Goal: Book appointment/travel/reservation

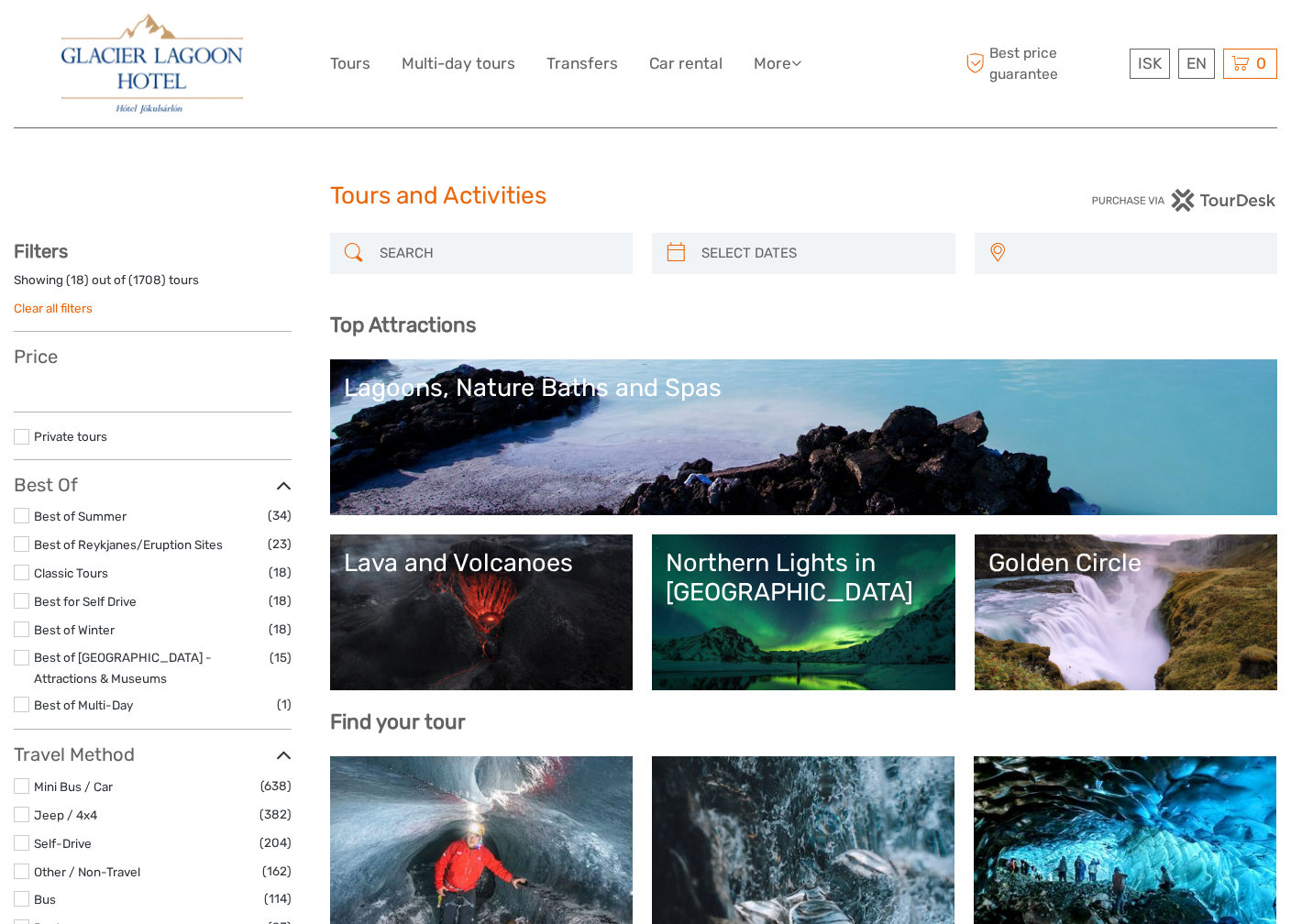
select select
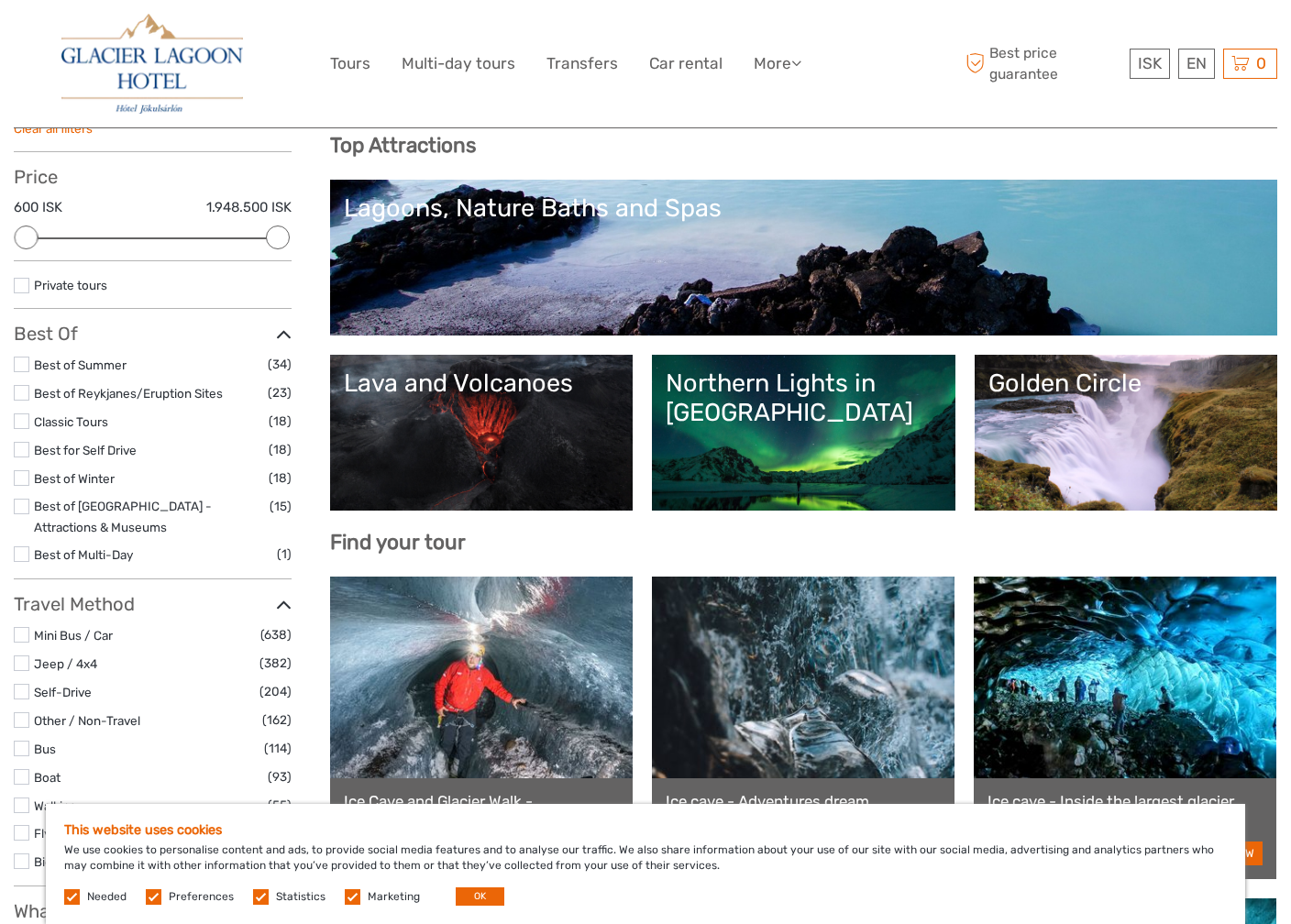
scroll to position [177, 0]
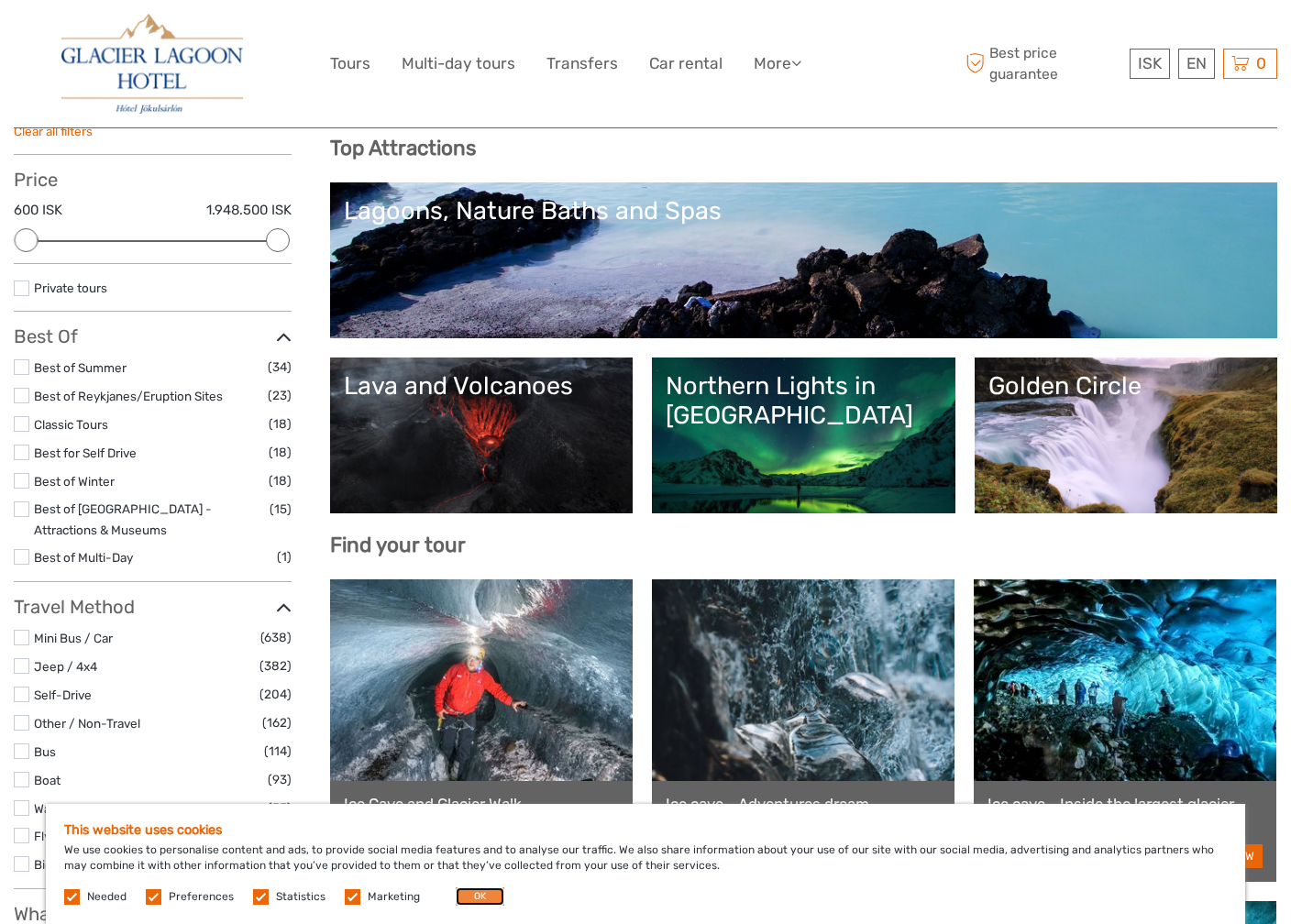
click at [472, 895] on button "OK" at bounding box center [480, 897] width 48 height 19
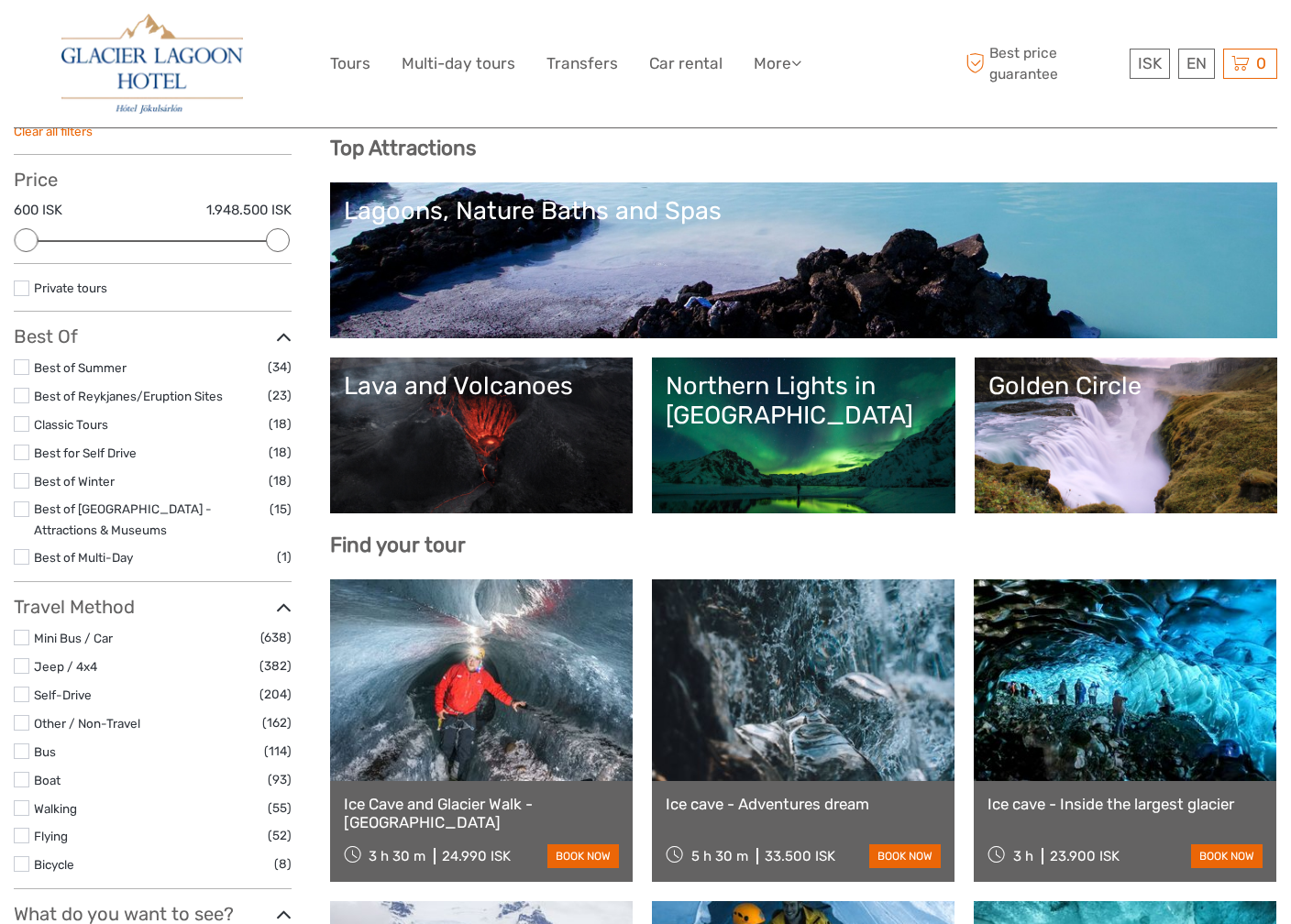
click at [731, 433] on link "Northern Lights in [GEOGRAPHIC_DATA]" at bounding box center [803, 436] width 276 height 128
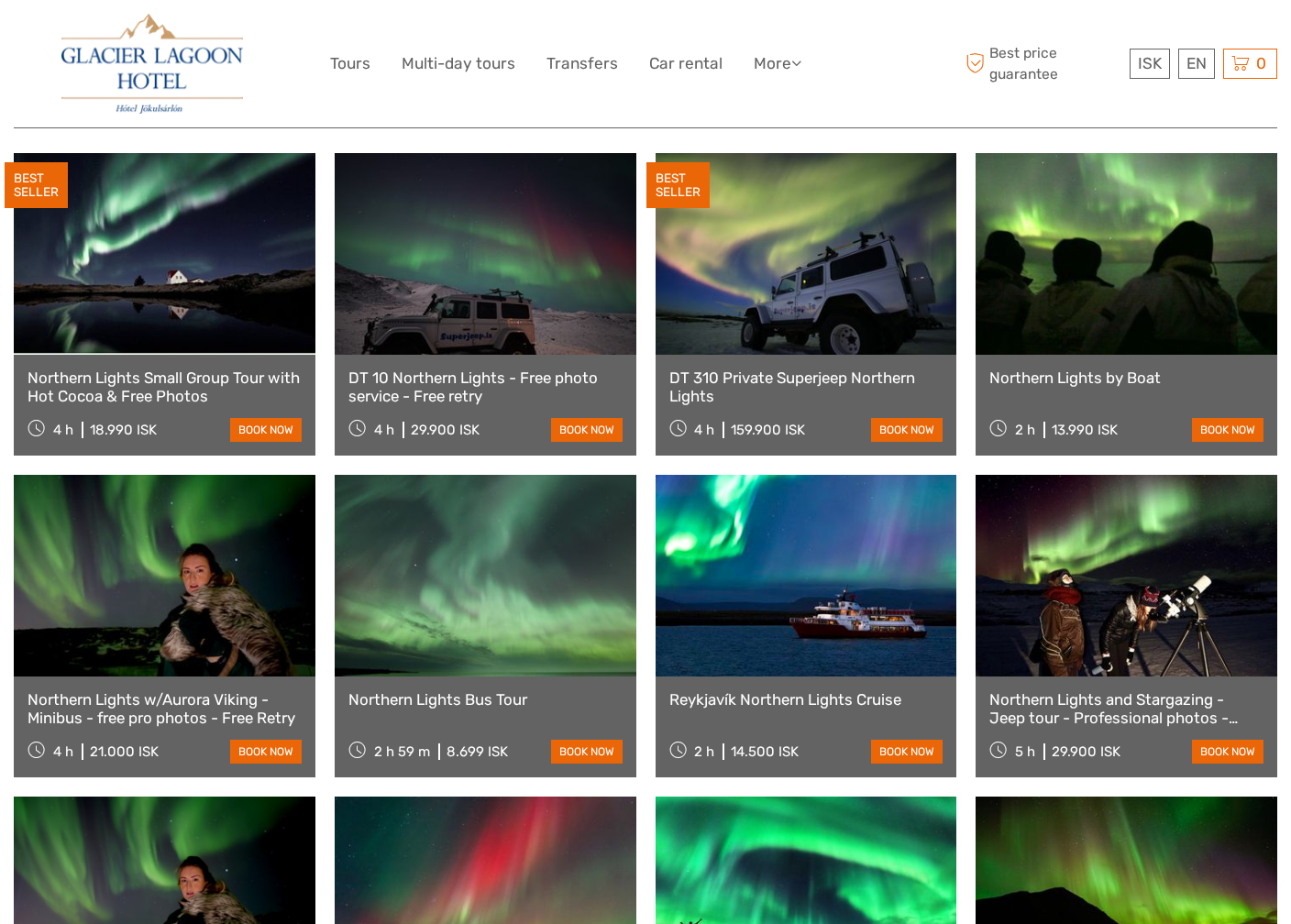
scroll to position [648, 0]
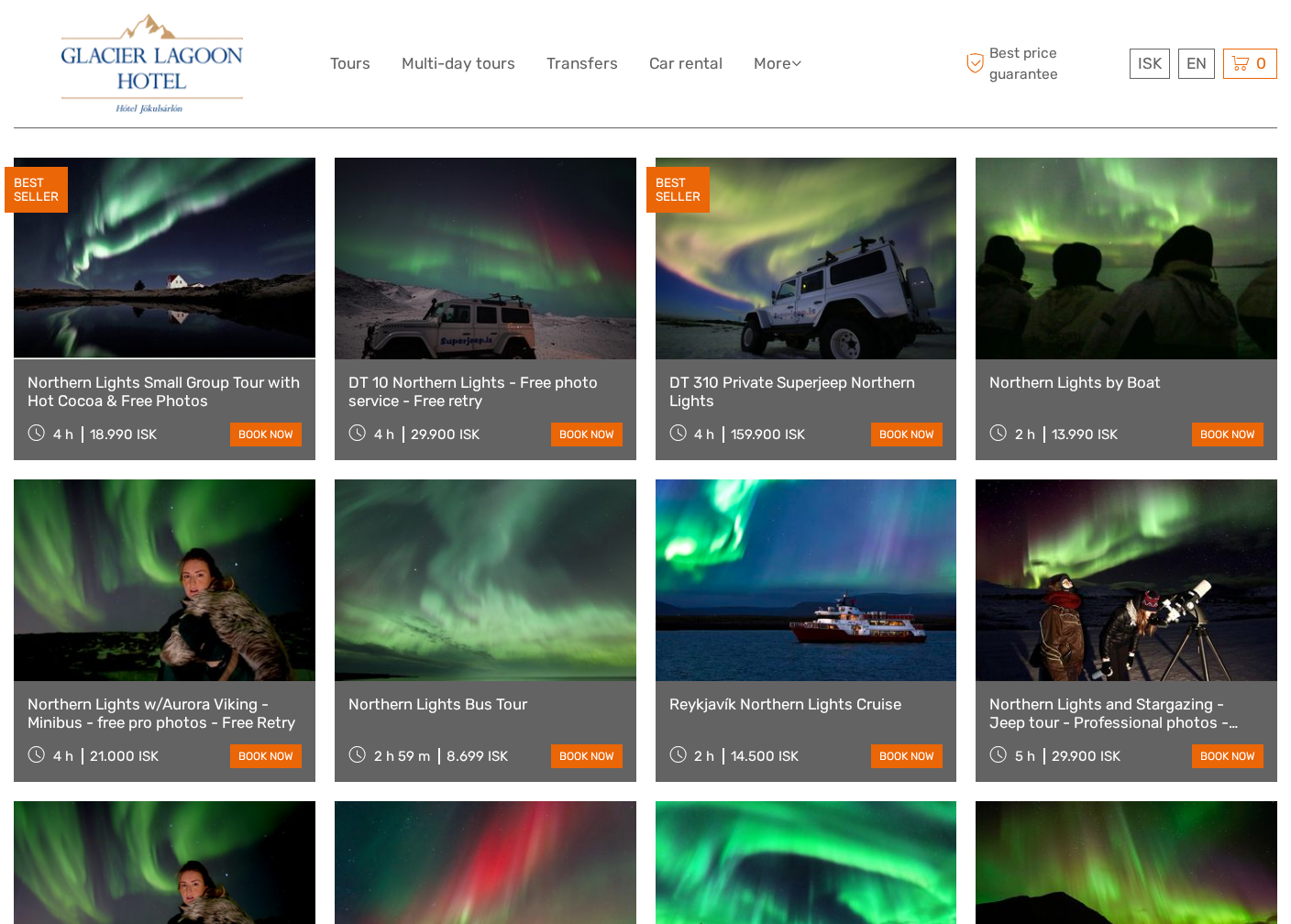
click at [799, 271] on link at bounding box center [806, 258] width 302 height 202
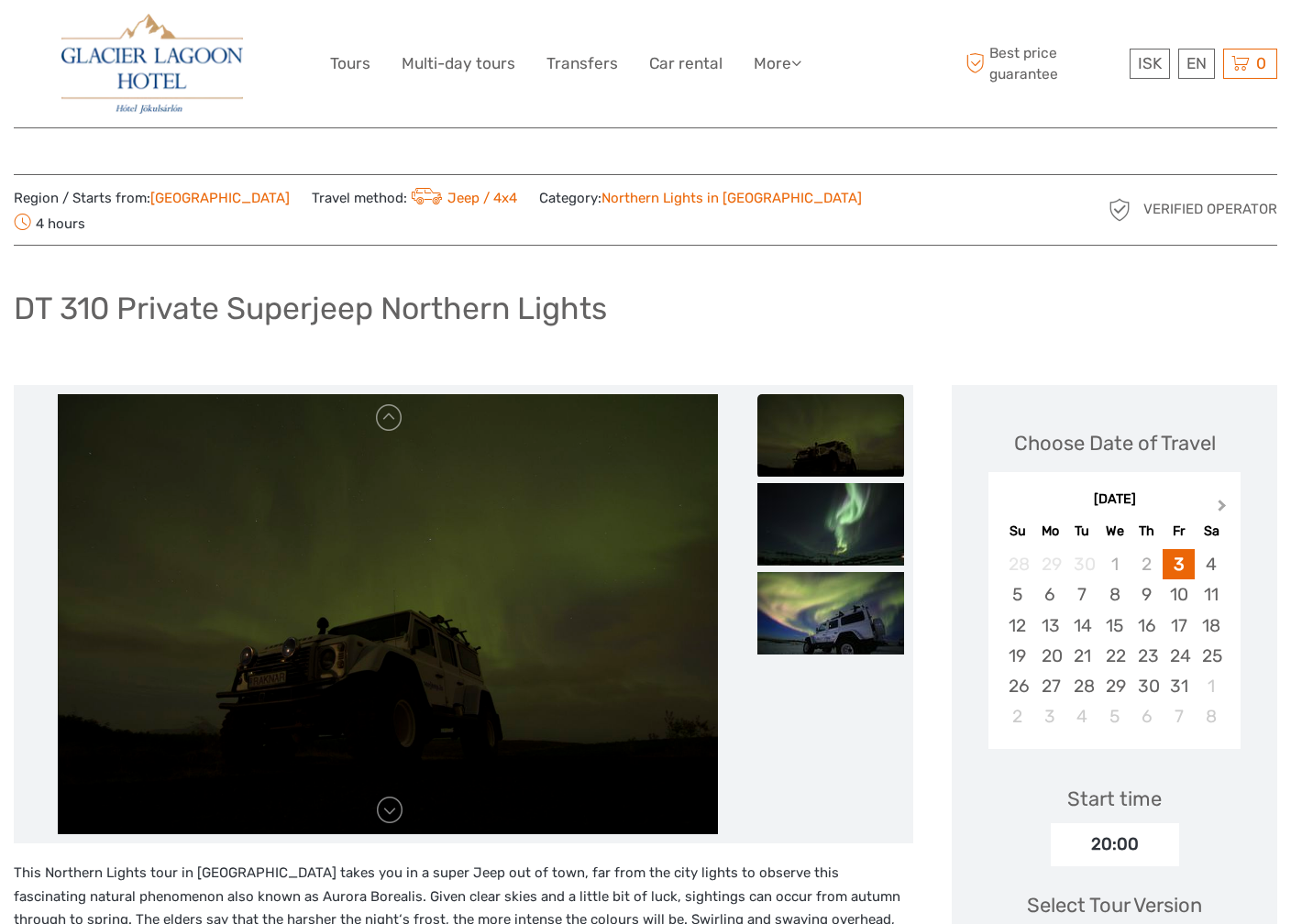
click at [1222, 496] on span "Next Month" at bounding box center [1222, 509] width 0 height 27
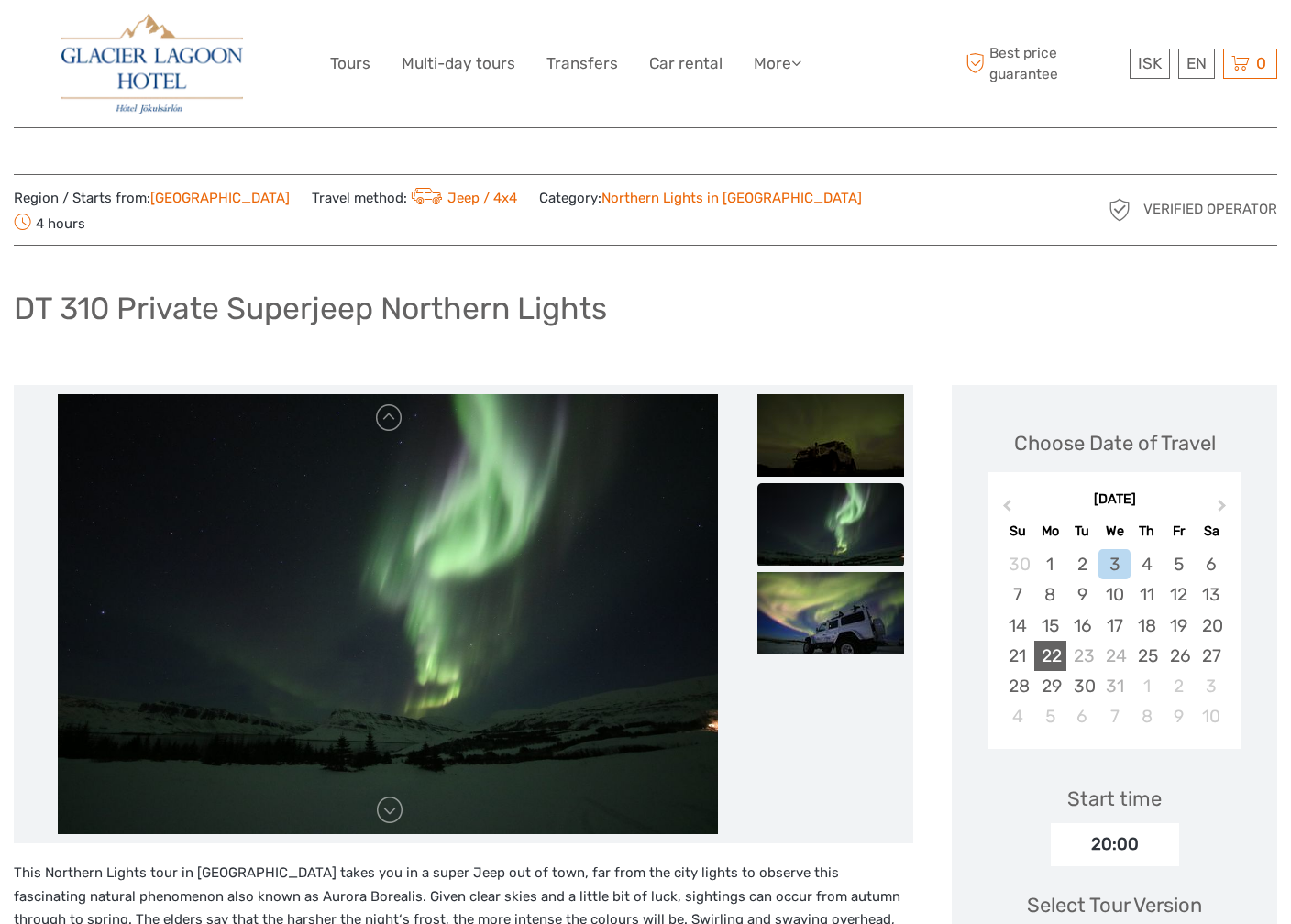
click at [1049, 641] on div "22" at bounding box center [1050, 656] width 33 height 31
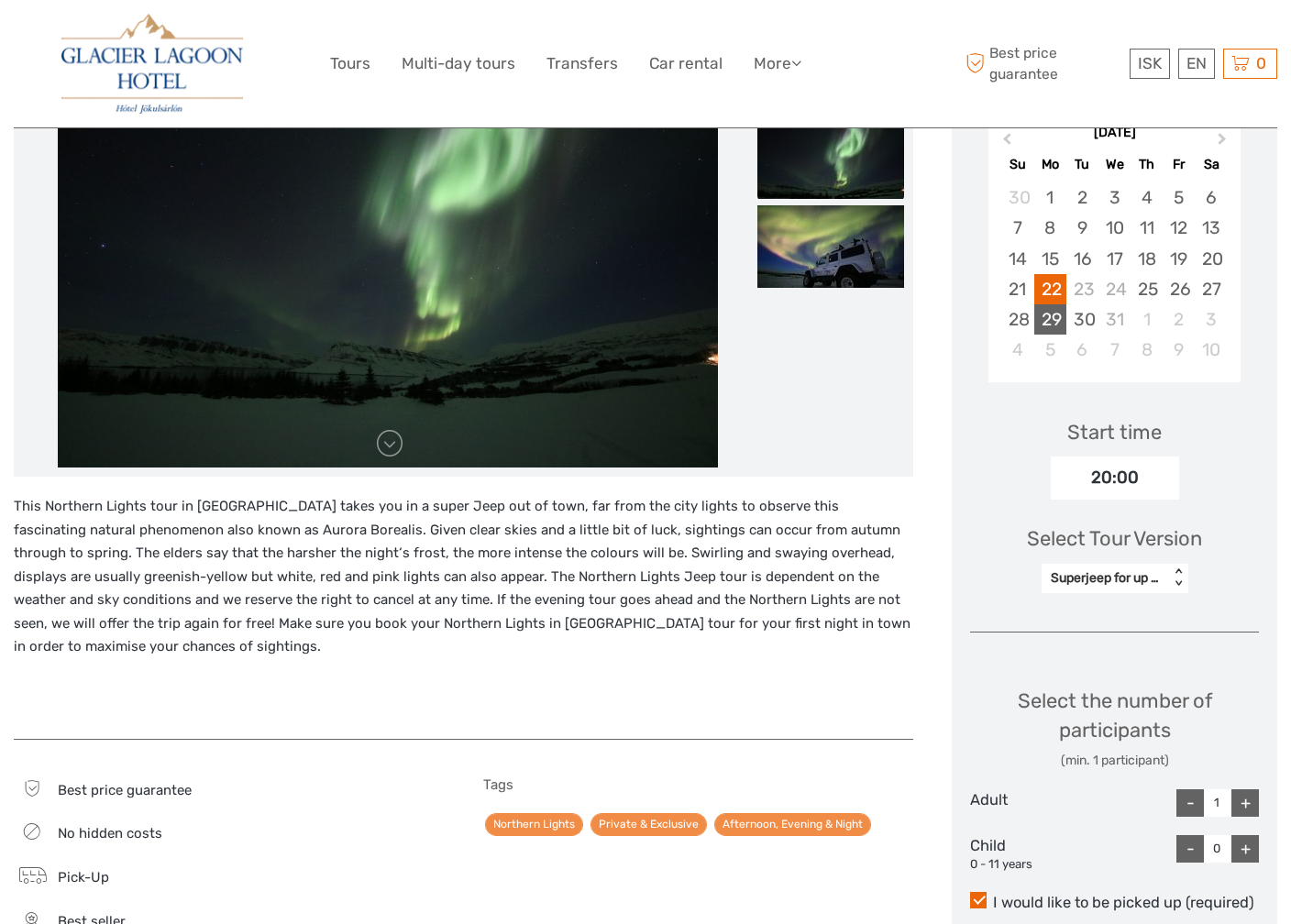
scroll to position [368, 0]
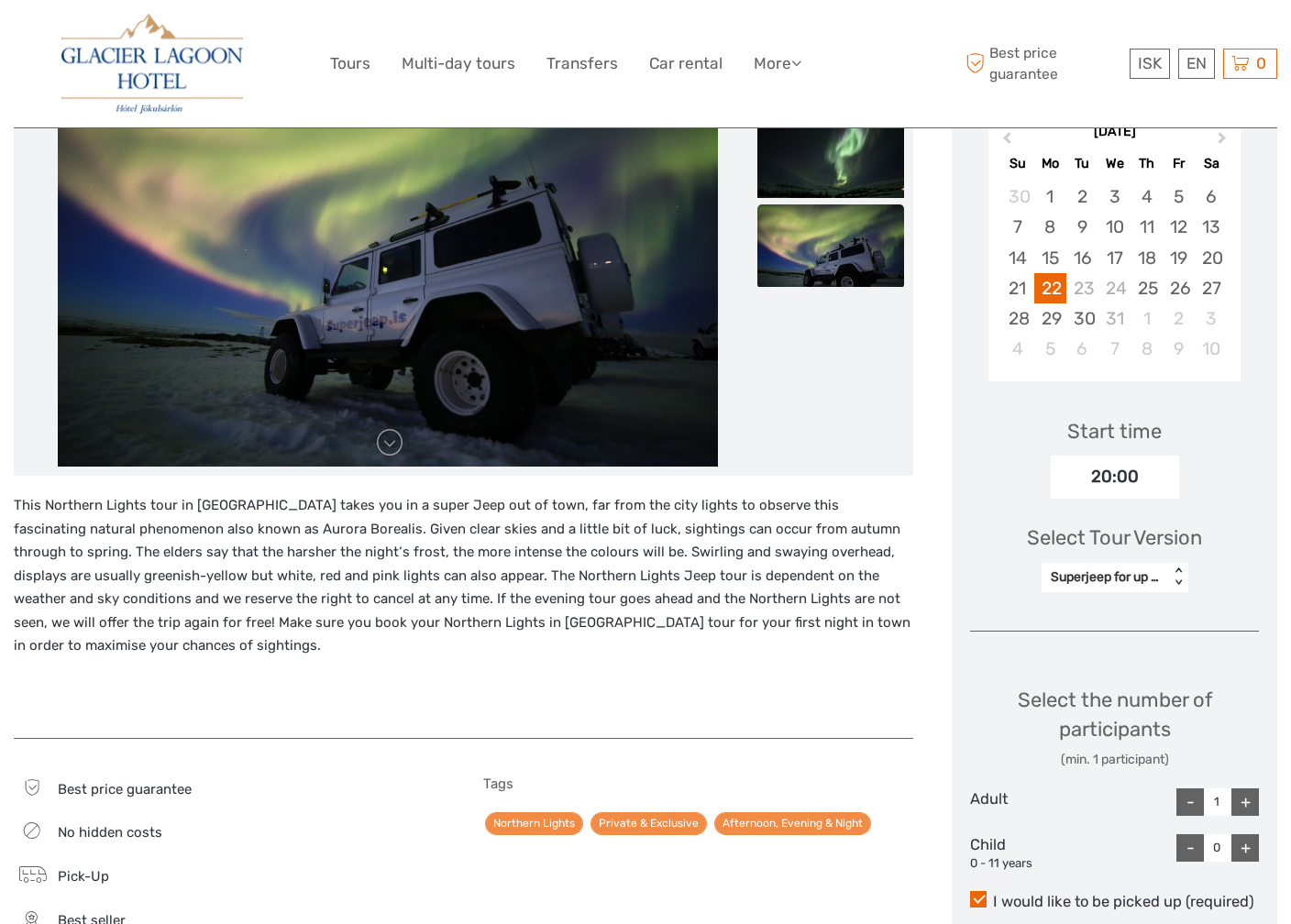
click at [1242, 788] on div "+" at bounding box center [1245, 802] width 28 height 28
type input "2"
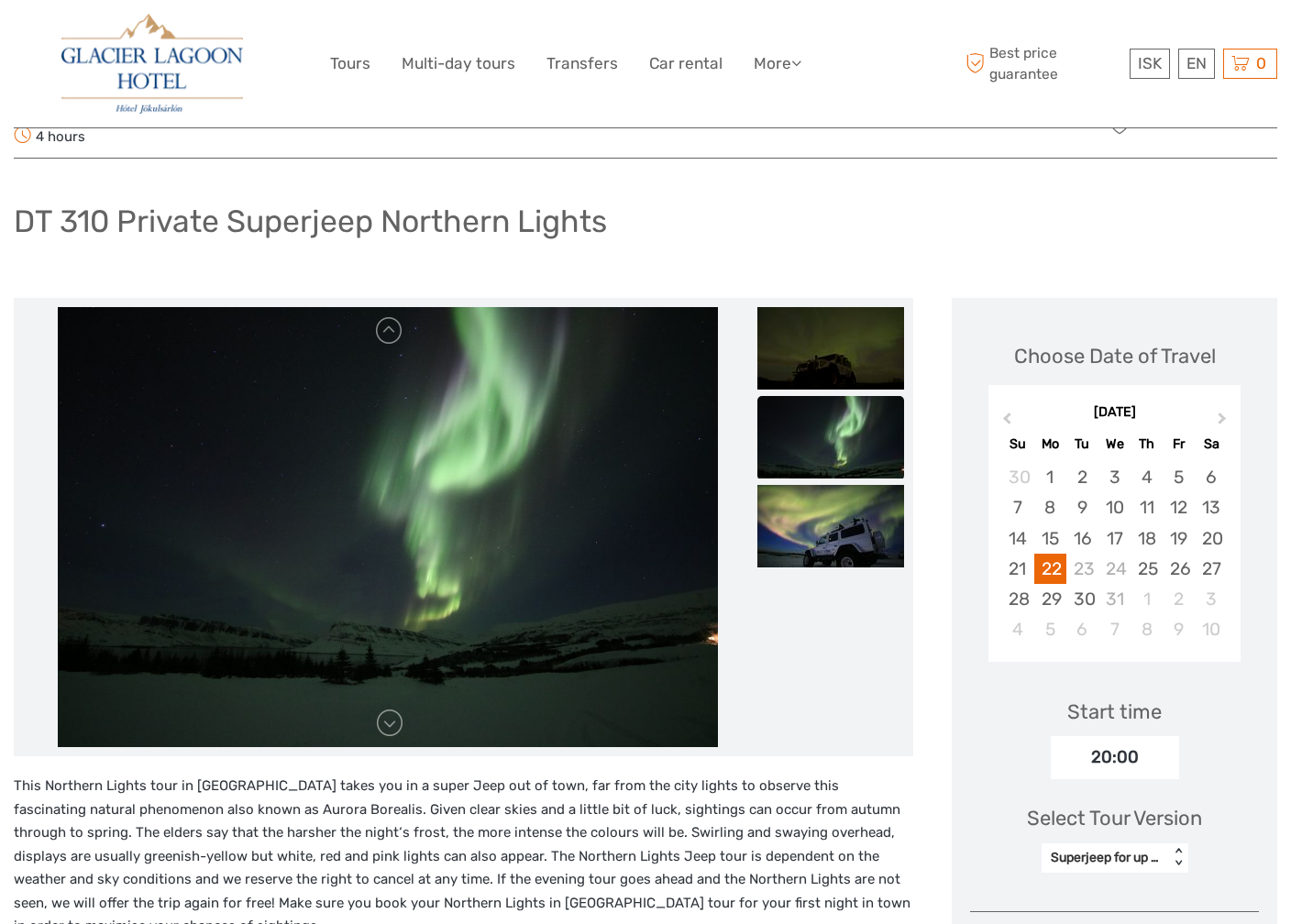
scroll to position [88, 0]
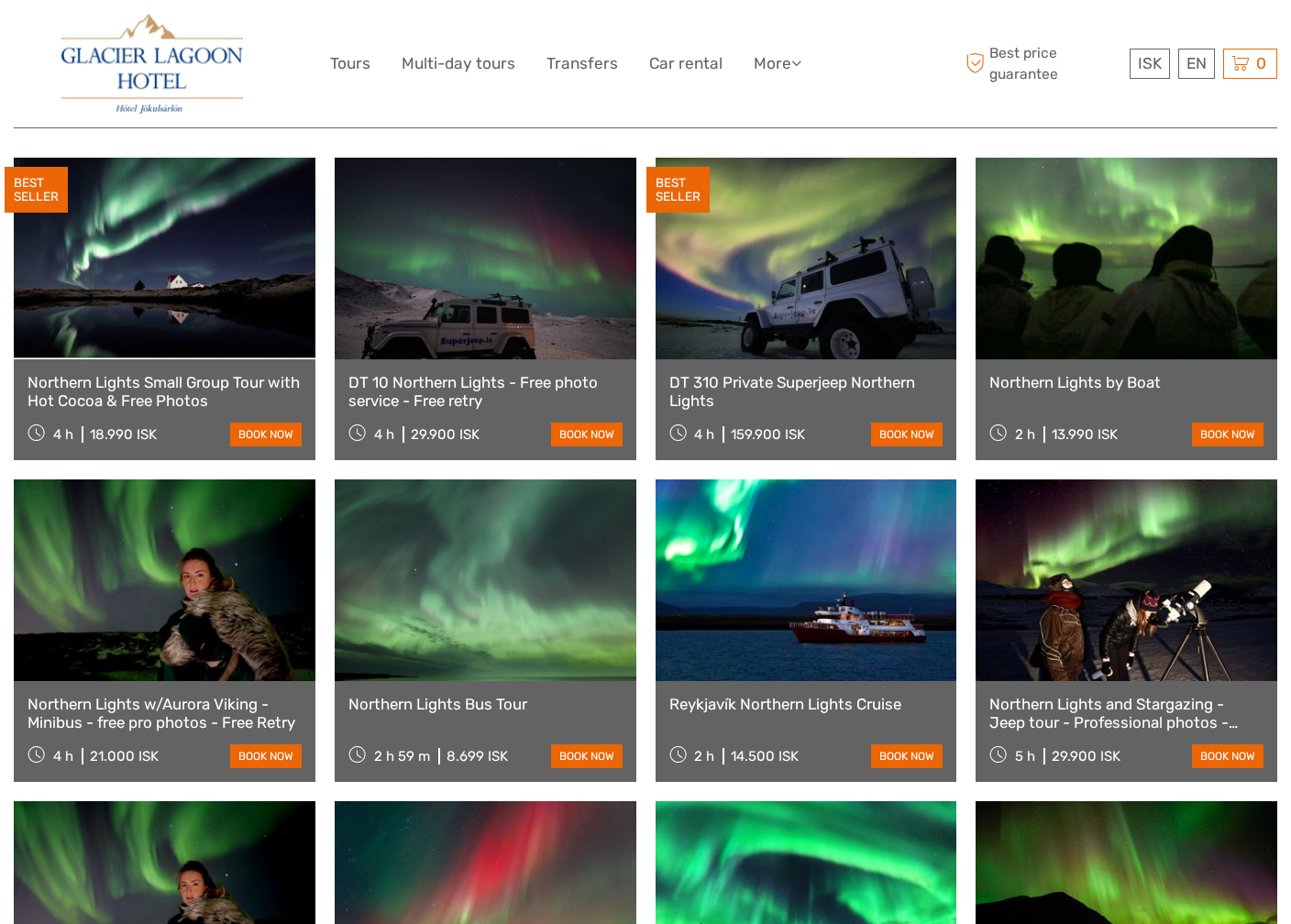
click at [444, 373] on link "DT 10 Northern Lights - Free photo service - Free retry" at bounding box center [485, 392] width 274 height 37
